Goal: Information Seeking & Learning: Learn about a topic

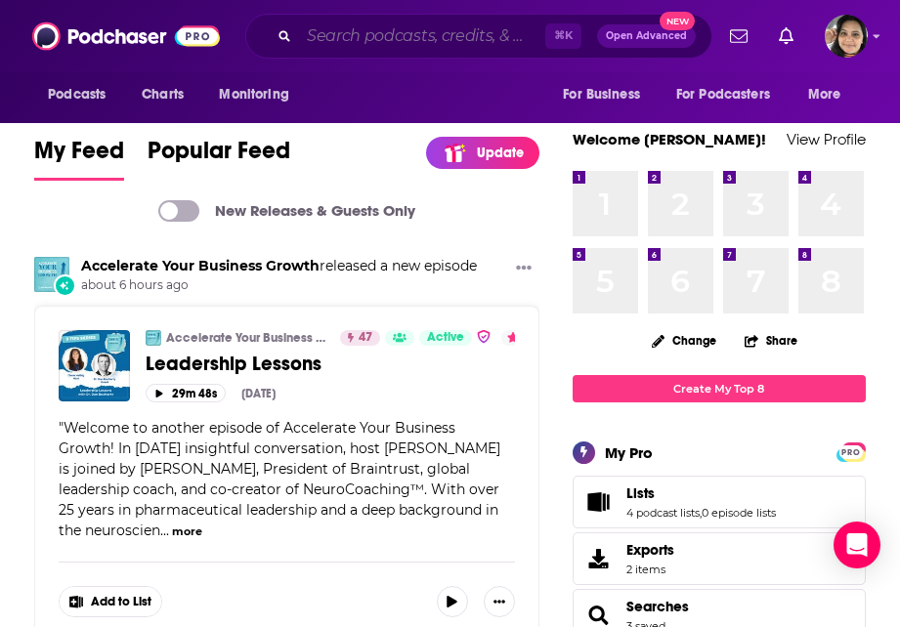
click at [392, 29] on input "Search podcasts, credits, & more..." at bounding box center [422, 36] width 246 height 31
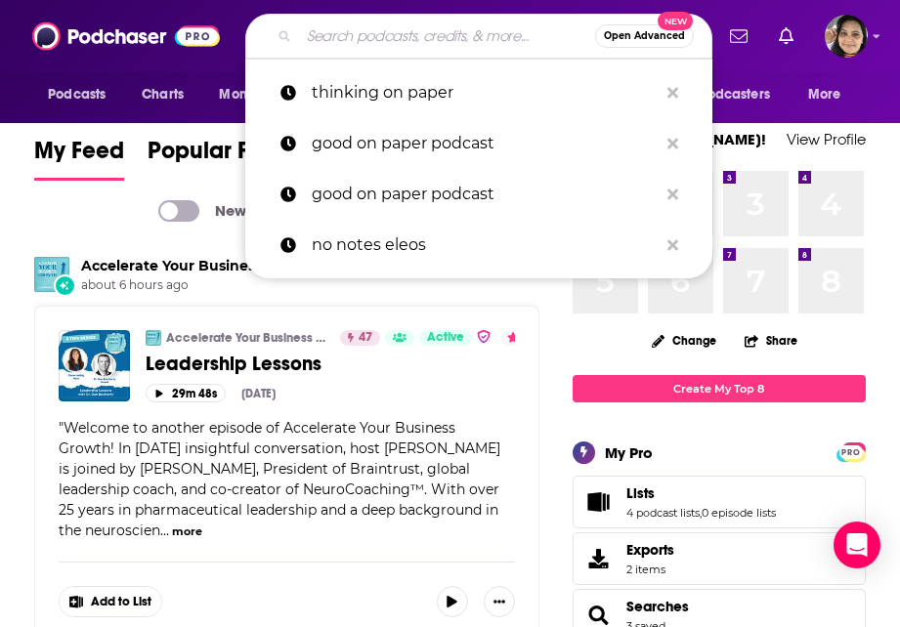
paste input "CareTalk Podcast"
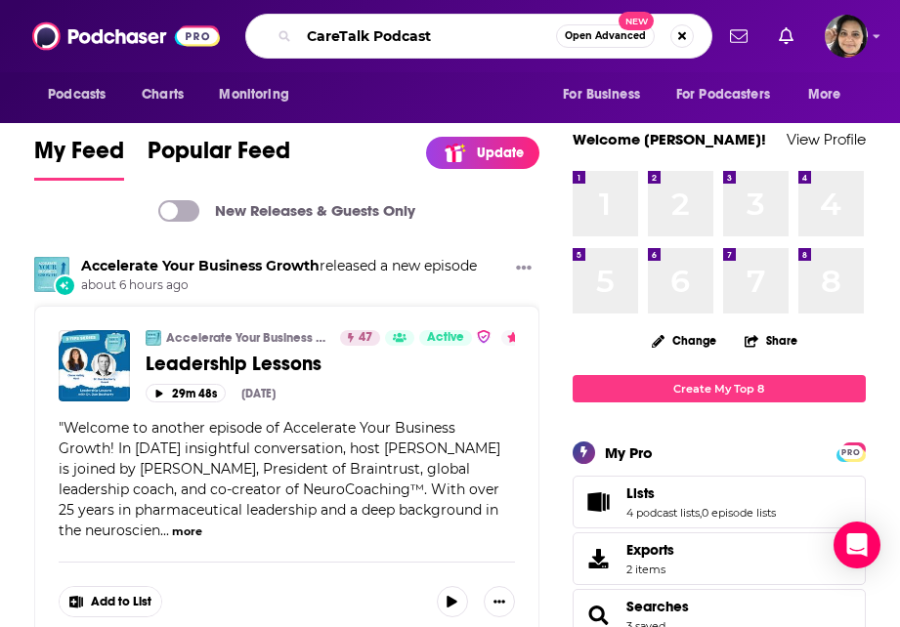
type input "CareTalk Podcast"
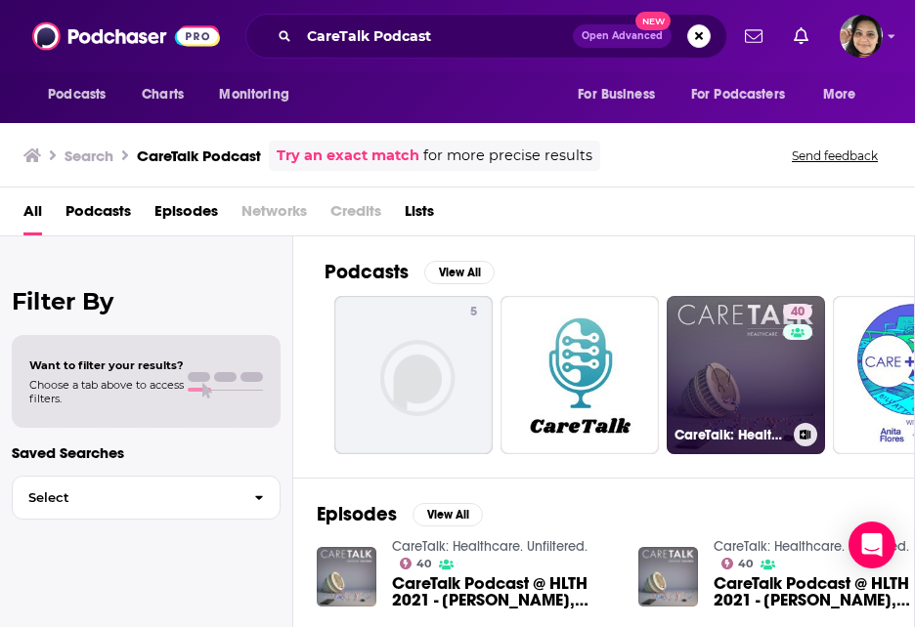
click at [715, 378] on link "40 CareTalk: Healthcare. Unfiltered." at bounding box center [746, 375] width 158 height 158
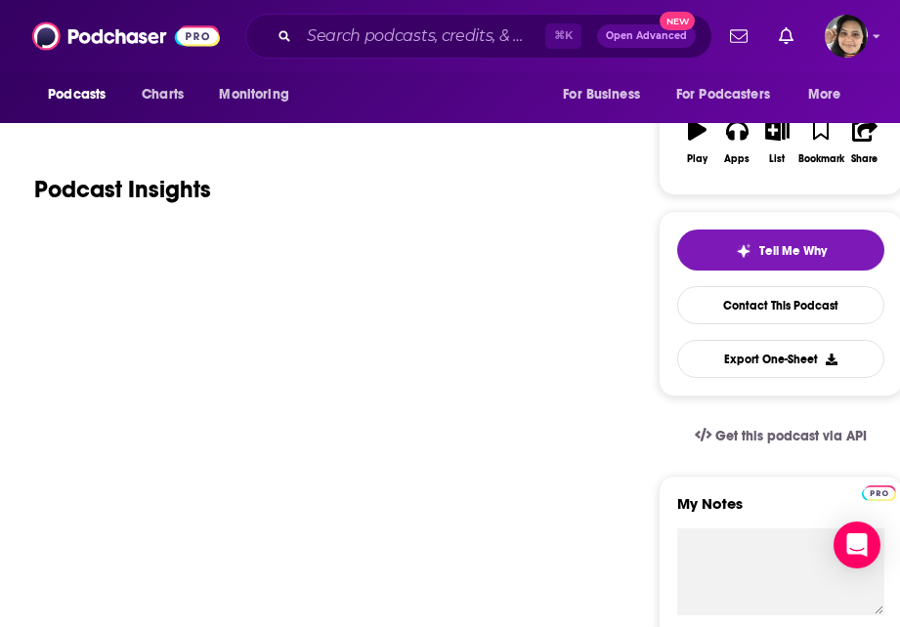
scroll to position [305, 0]
